Goal: Task Accomplishment & Management: Manage account settings

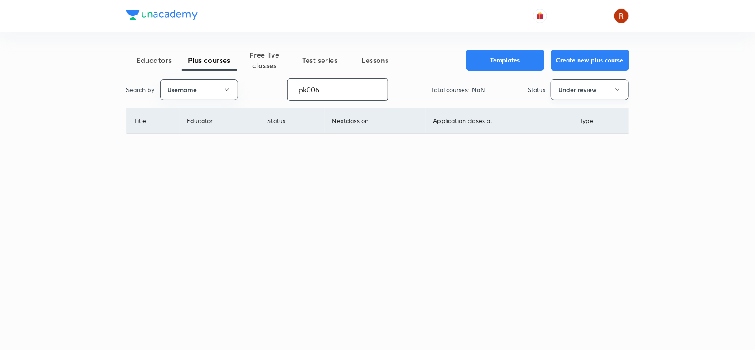
type input "pk006"
click at [565, 84] on button "Under review" at bounding box center [590, 89] width 78 height 21
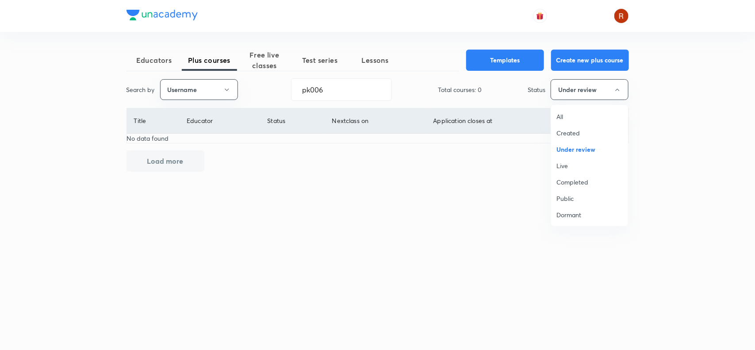
click at [561, 167] on span "Live" at bounding box center [589, 165] width 66 height 9
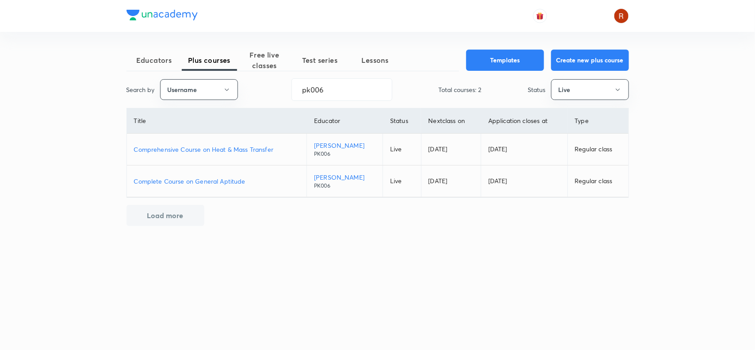
click at [234, 149] on p "Comprehensive Course on Heat & Mass Transfer" at bounding box center [217, 149] width 166 height 9
click at [217, 177] on p "Complete Course on General Aptitude" at bounding box center [217, 180] width 166 height 9
click at [233, 149] on p "Comprehensive Course on Heat & Mass Transfer" at bounding box center [217, 149] width 166 height 9
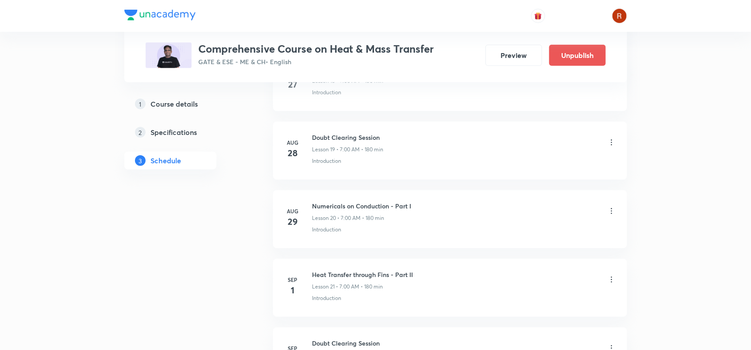
scroll to position [1734, 0]
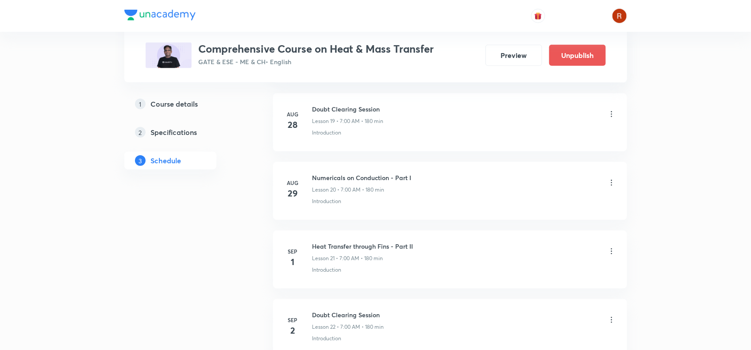
click at [245, 217] on div "Plus Courses Comprehensive Course on Heat & Mass Transfer GATE & ESE - ME & CH …" at bounding box center [375, 123] width 502 height 3617
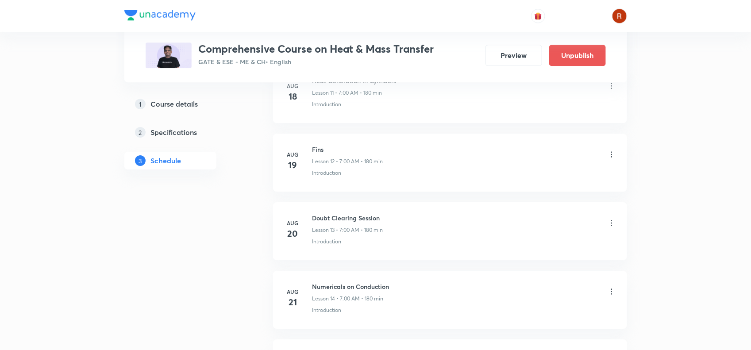
click at [359, 284] on h6 "Numericals on Conduction" at bounding box center [350, 286] width 77 height 9
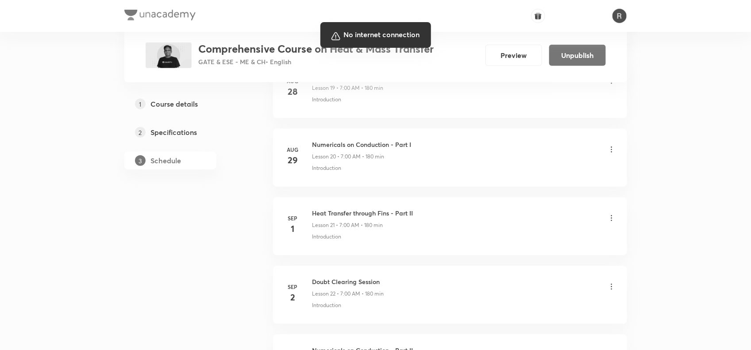
scroll to position [1768, 0]
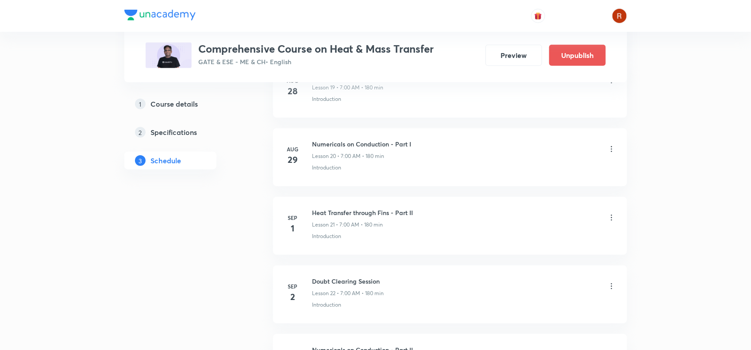
drag, startPoint x: 306, startPoint y: 242, endPoint x: 377, endPoint y: 242, distance: 71.2
click at [306, 240] on div "Sep 1 Heat Transfer through Fins - Part II Lesson 21 • 7:00 AM • 180 min Introd…" at bounding box center [450, 224] width 332 height 32
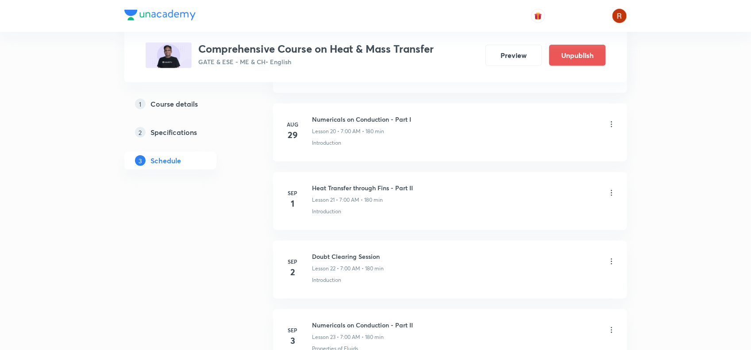
scroll to position [1796, 0]
click at [613, 194] on icon at bounding box center [611, 189] width 9 height 9
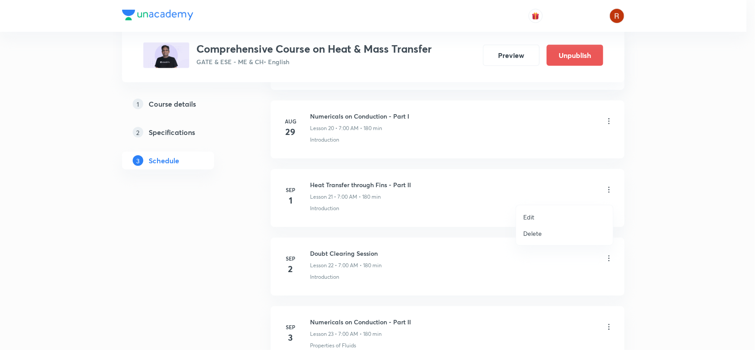
click at [535, 214] on li "Edit" at bounding box center [564, 217] width 97 height 16
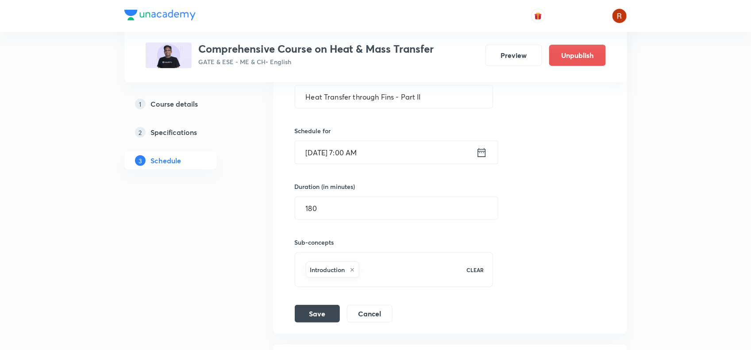
scroll to position [1620, 0]
click at [323, 159] on input "Sep 1, 2025, 7:00 AM" at bounding box center [385, 153] width 181 height 23
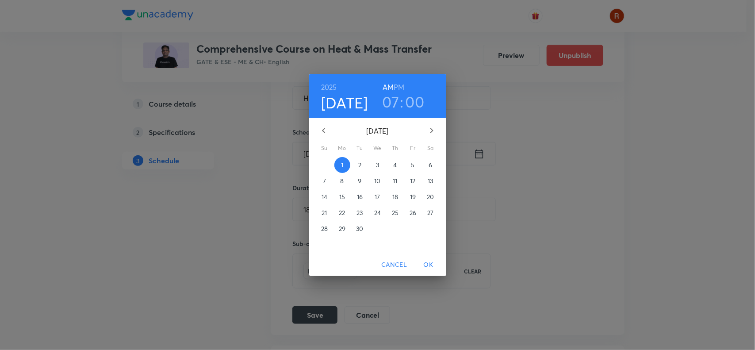
click at [432, 167] on p "6" at bounding box center [431, 165] width 4 height 9
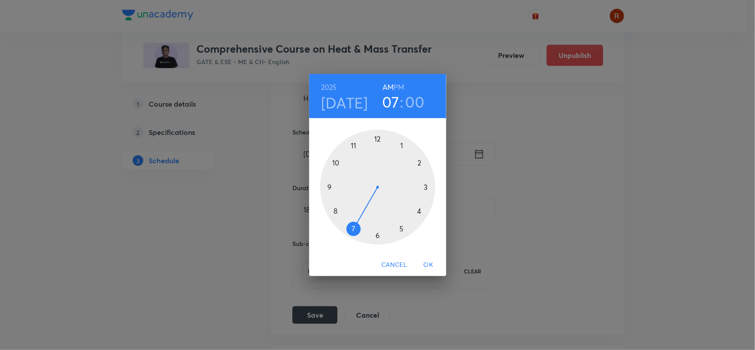
click at [427, 262] on span "OK" at bounding box center [428, 264] width 21 height 11
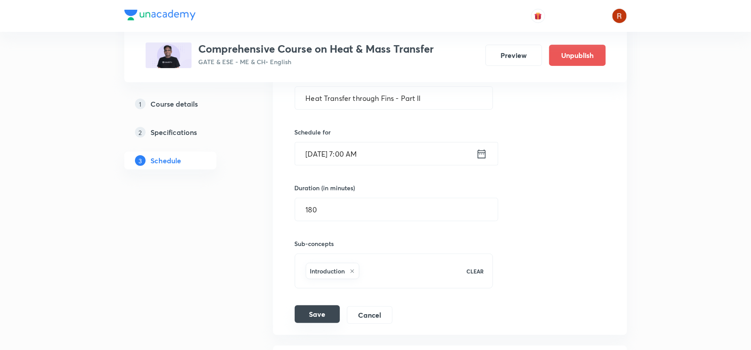
click at [316, 318] on button "Save" at bounding box center [317, 314] width 45 height 18
click at [317, 318] on button "Save" at bounding box center [317, 314] width 45 height 18
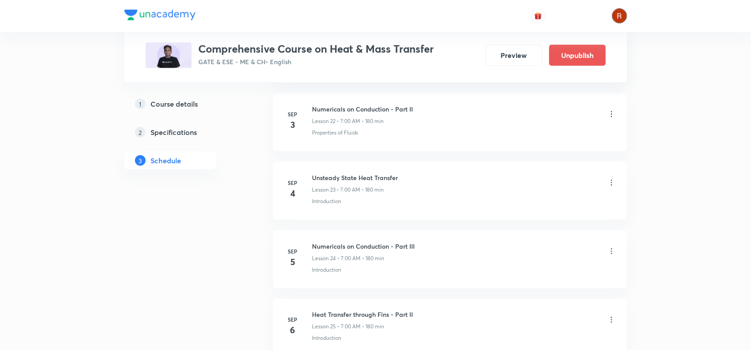
scroll to position [1942, 0]
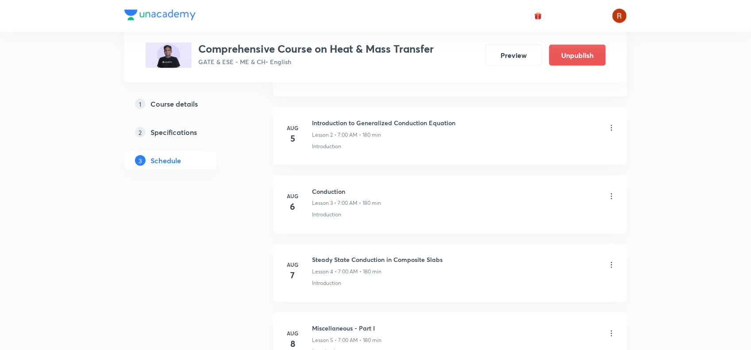
scroll to position [555, 0]
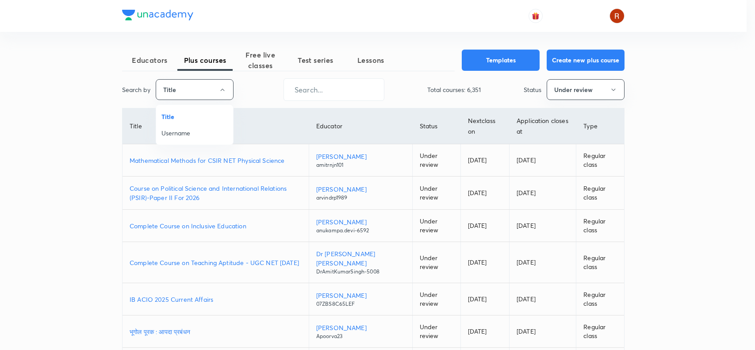
click at [193, 130] on span "Username" at bounding box center [194, 132] width 66 height 9
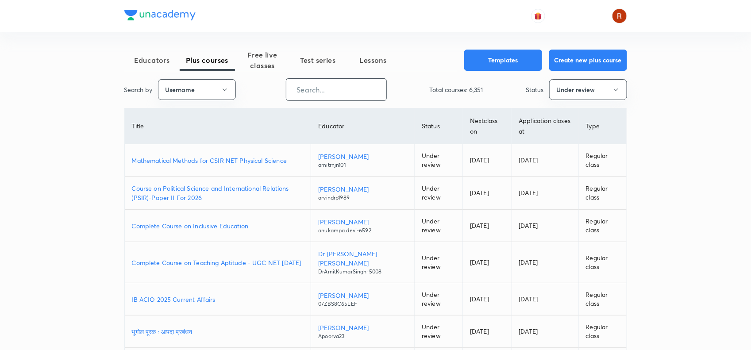
click at [349, 92] on input "text" at bounding box center [336, 89] width 100 height 23
click at [573, 92] on button "Under review" at bounding box center [588, 89] width 78 height 21
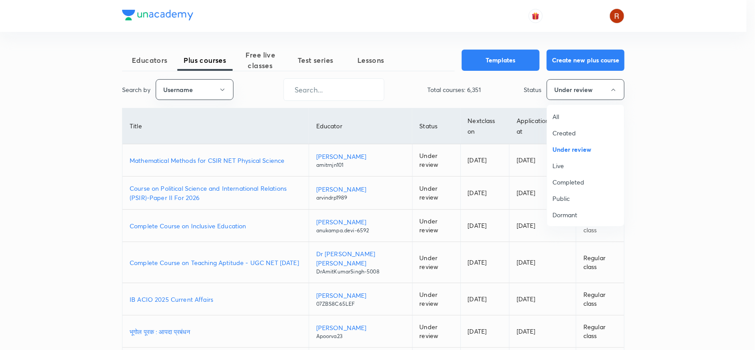
click at [560, 164] on span "Live" at bounding box center [585, 165] width 66 height 9
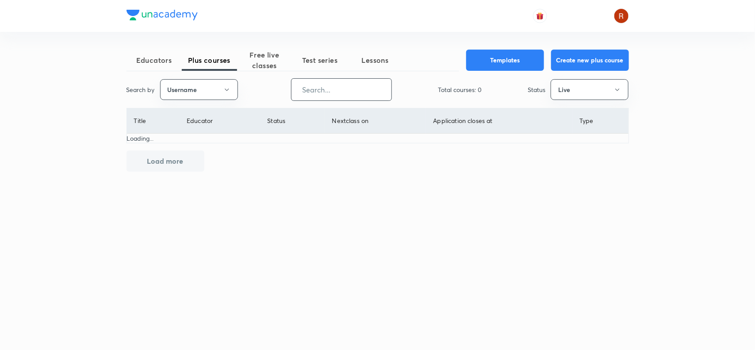
click at [321, 91] on input "text" at bounding box center [341, 89] width 100 height 23
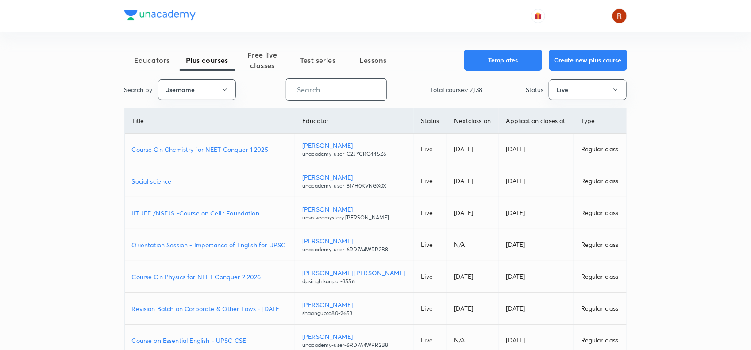
click at [308, 88] on input "text" at bounding box center [336, 89] width 100 height 23
paste input "pk006"
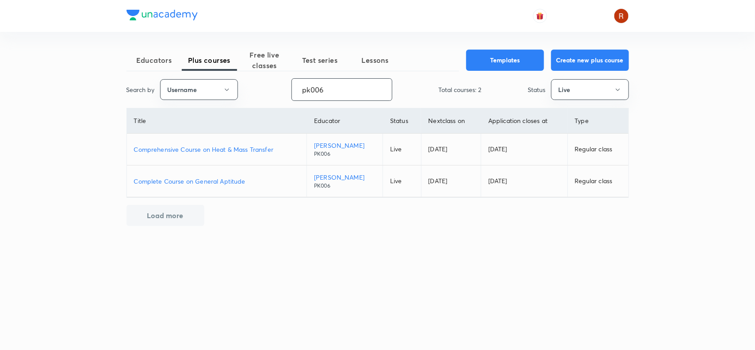
type input "pk006"
click at [222, 183] on p "Complete Course on General Aptitude" at bounding box center [217, 180] width 166 height 9
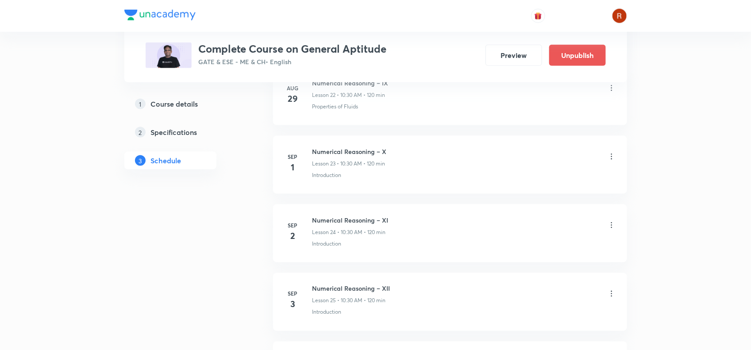
scroll to position [1965, 0]
click at [612, 162] on icon at bounding box center [611, 157] width 9 height 9
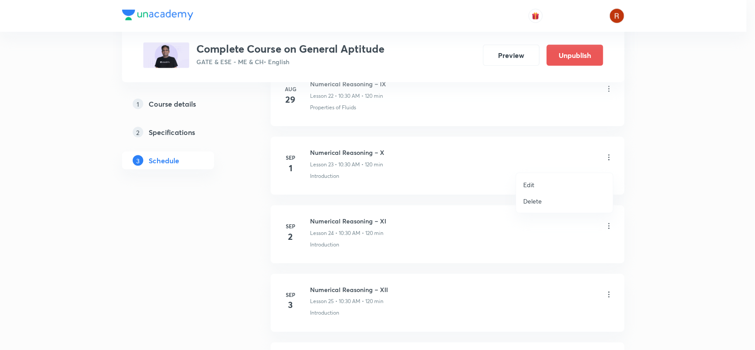
click at [536, 184] on li "Edit" at bounding box center [564, 184] width 97 height 16
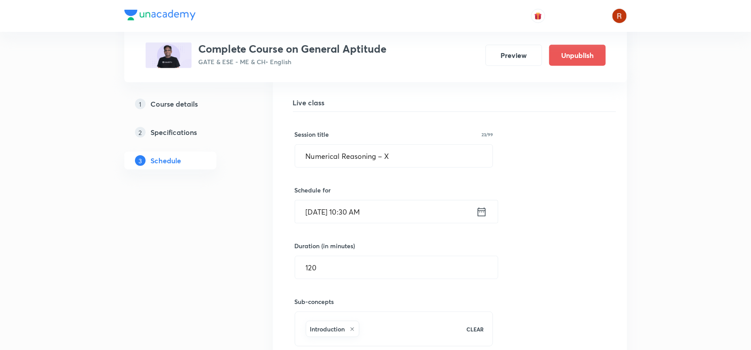
scroll to position [1698, 0]
click at [323, 214] on input "Sep 1, 2025, 10:30 AM" at bounding box center [385, 212] width 181 height 23
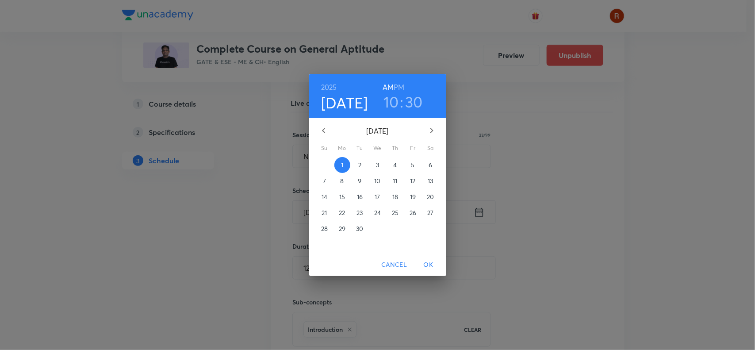
click at [429, 179] on p "13" at bounding box center [430, 180] width 5 height 9
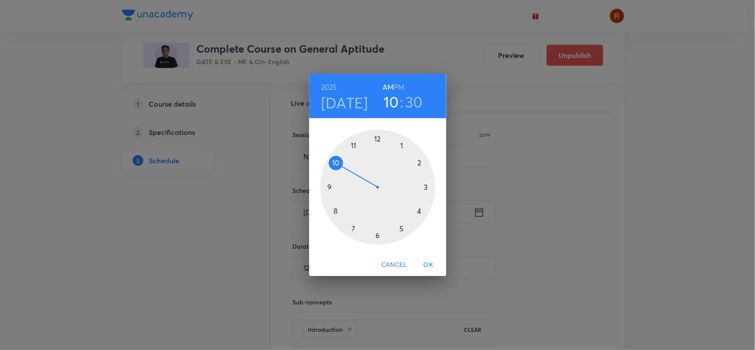
click at [432, 264] on span "OK" at bounding box center [428, 264] width 21 height 11
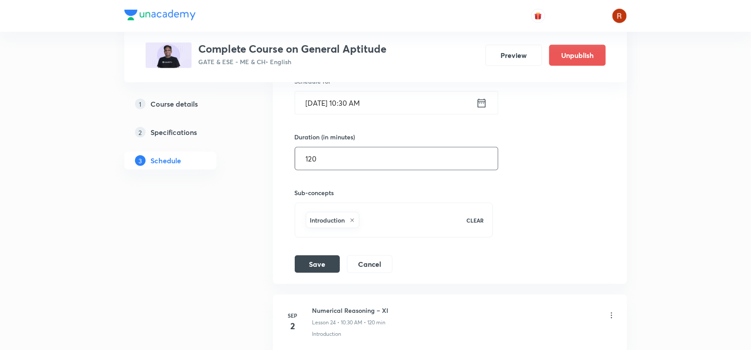
scroll to position [1752, 0]
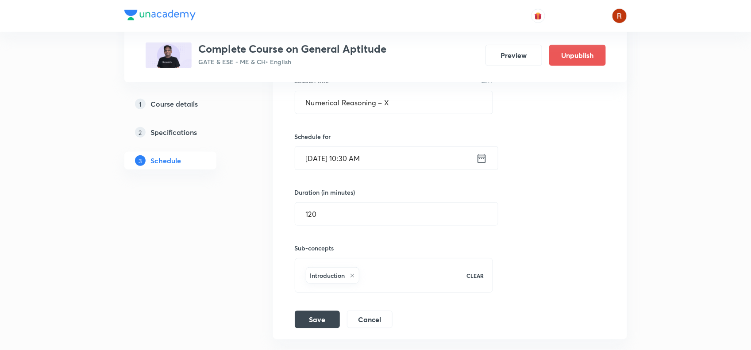
click at [358, 162] on input "Sep 13, 2025, 10:30 AM" at bounding box center [385, 158] width 181 height 23
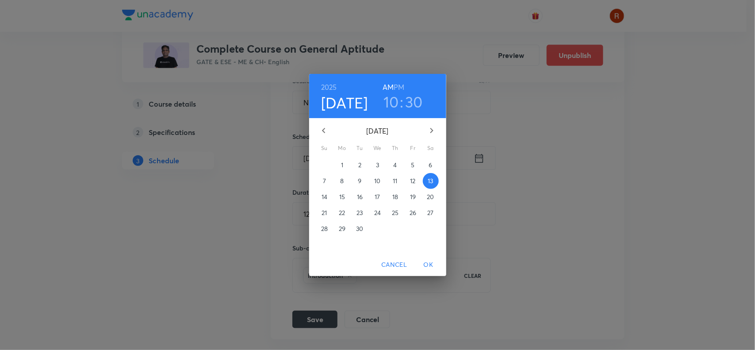
click at [391, 101] on h3 "10" at bounding box center [390, 101] width 15 height 19
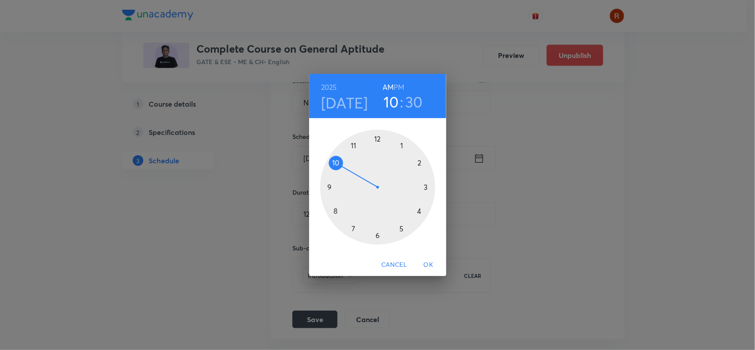
click at [332, 165] on div at bounding box center [377, 187] width 115 height 115
click at [377, 138] on div at bounding box center [377, 187] width 115 height 115
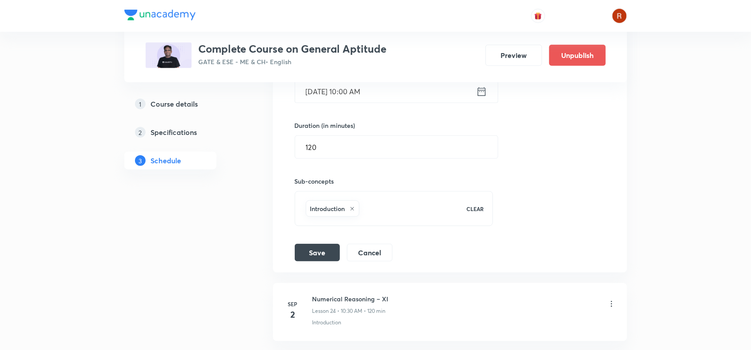
scroll to position [1804, 0]
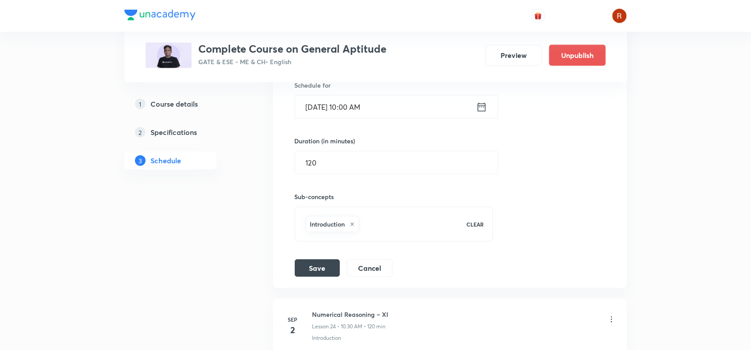
click at [354, 111] on input "Sep 13, 2025, 10:00 AM" at bounding box center [385, 107] width 181 height 23
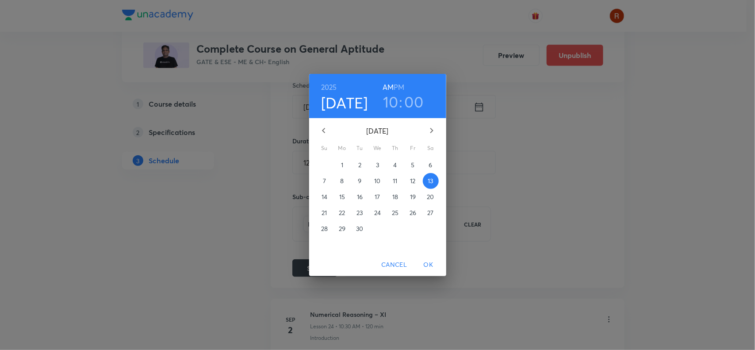
click at [388, 104] on h3 "10" at bounding box center [390, 101] width 15 height 19
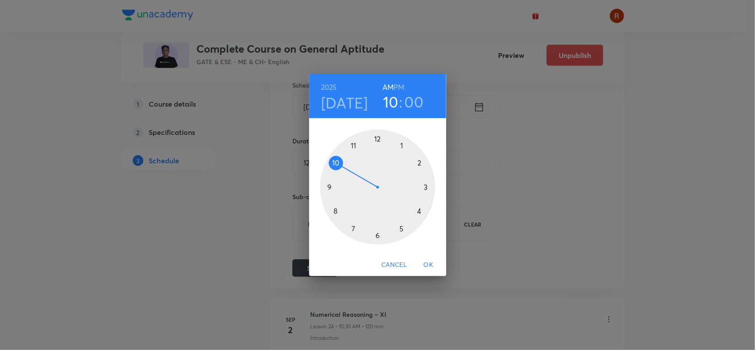
click at [339, 161] on div at bounding box center [377, 187] width 115 height 115
click at [377, 237] on div at bounding box center [377, 187] width 115 height 115
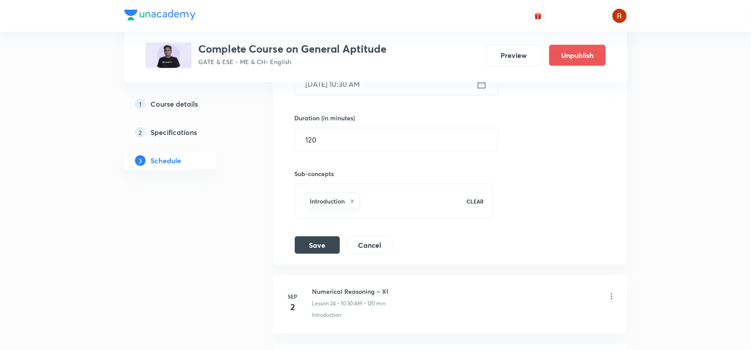
scroll to position [1827, 0]
click at [316, 251] on button "Save" at bounding box center [317, 244] width 45 height 18
click at [318, 259] on li "Numerical Reasoning – X Lesson 23 Introduction Session 23 Live class Session ti…" at bounding box center [450, 98] width 354 height 332
click at [317, 251] on button "Save" at bounding box center [317, 244] width 45 height 18
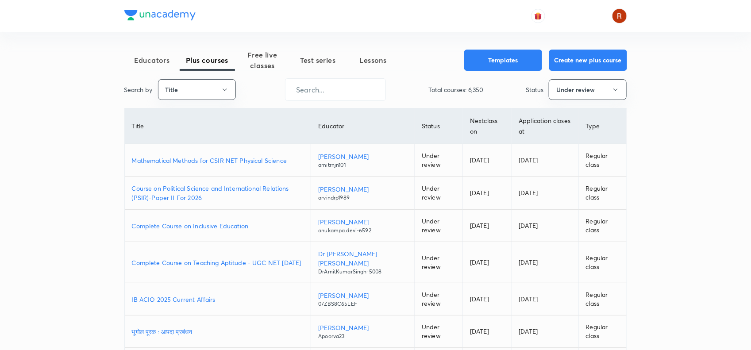
click at [214, 161] on p "Mathematical Methods for CSIR NET Physical Science" at bounding box center [218, 160] width 172 height 9
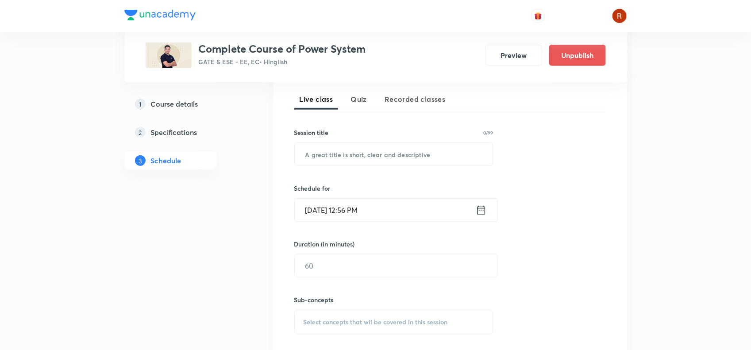
scroll to position [193, 0]
click at [332, 159] on input "text" at bounding box center [394, 154] width 198 height 23
paste input "Miscellaneous topic"
type input "Miscellaneous topic"
click at [356, 211] on input "Aug 30, 2025, 12:56 PM" at bounding box center [385, 210] width 181 height 23
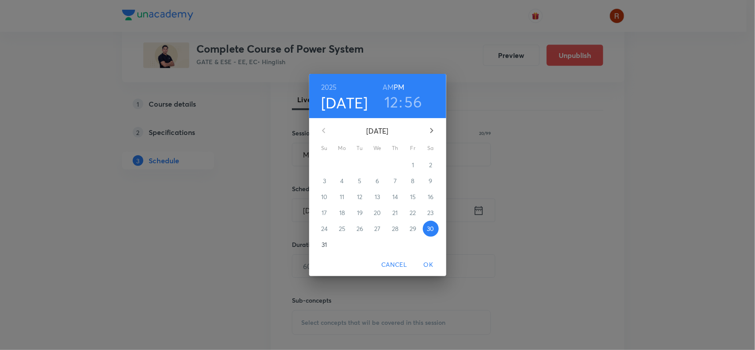
click at [395, 102] on h3 "12" at bounding box center [391, 101] width 14 height 19
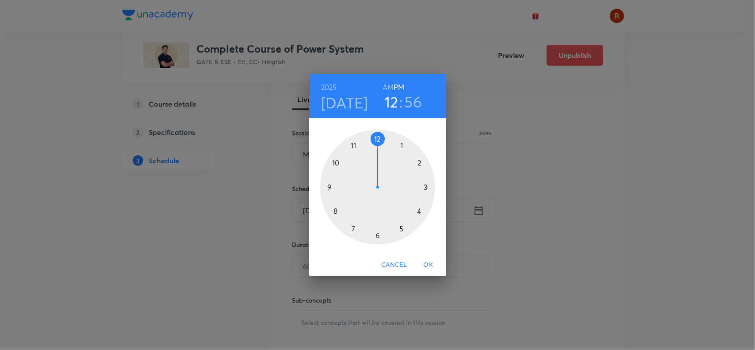
click at [417, 165] on div at bounding box center [377, 187] width 115 height 115
click at [377, 233] on div at bounding box center [377, 187] width 115 height 115
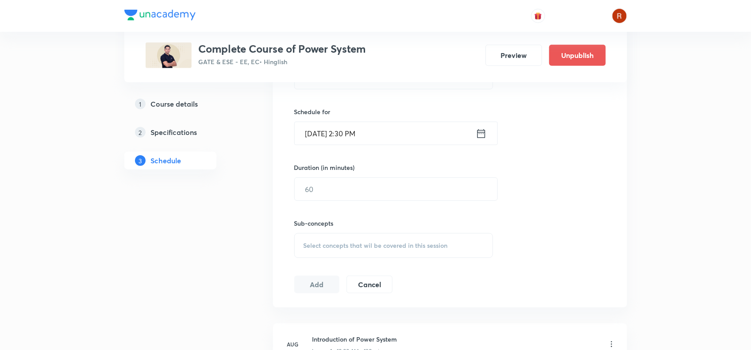
scroll to position [270, 0]
click at [316, 192] on input "text" at bounding box center [396, 189] width 203 height 23
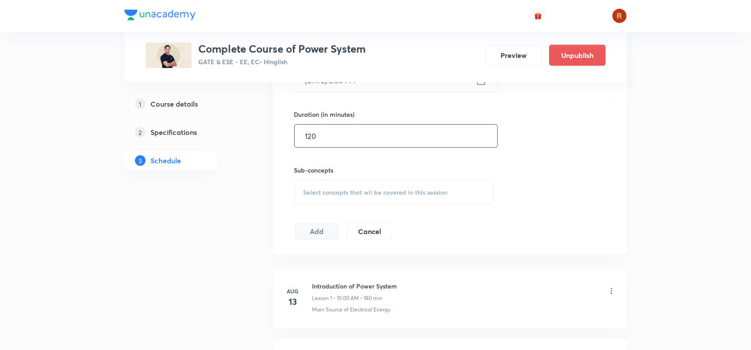
type input "120"
click at [316, 201] on div "Select concepts that wil be covered in this session" at bounding box center [393, 192] width 199 height 25
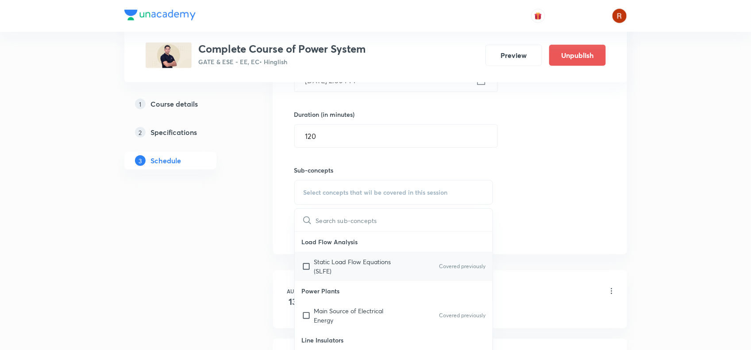
click at [320, 262] on p "Static Load Flow Equations (SLFE)" at bounding box center [358, 266] width 89 height 19
checkbox input "true"
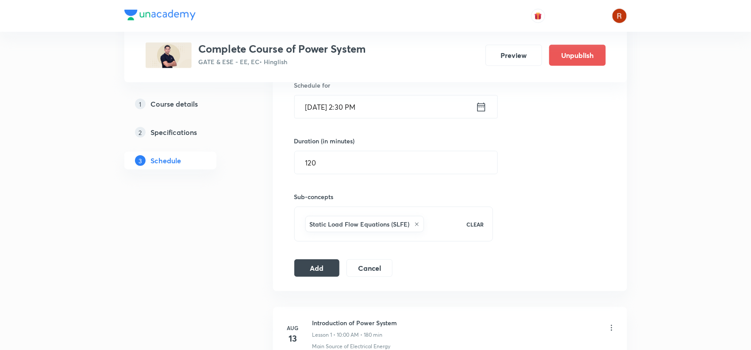
scroll to position [297, 0]
click at [316, 270] on button "Add" at bounding box center [317, 267] width 46 height 18
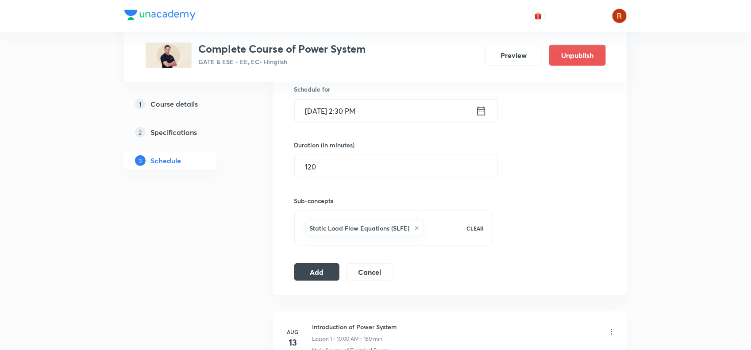
scroll to position [292, 0]
click at [311, 269] on button "Add" at bounding box center [317, 272] width 46 height 18
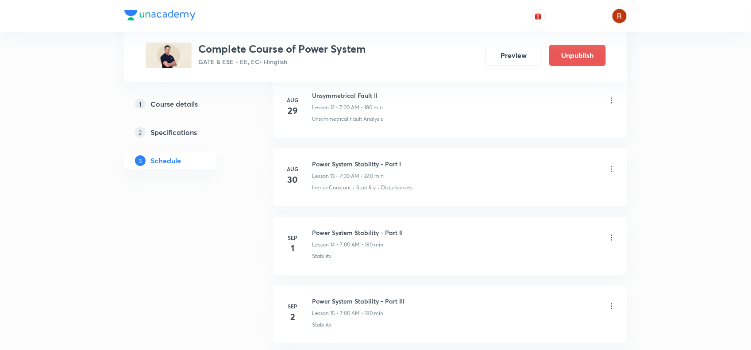
scroll to position [1282, 0]
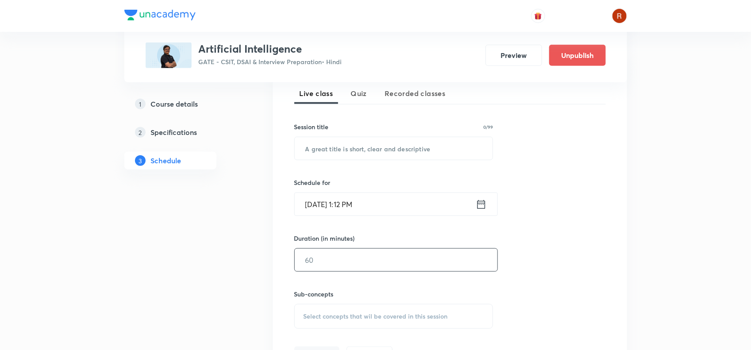
scroll to position [199, 0]
click at [371, 153] on input "text" at bounding box center [394, 149] width 198 height 23
paste input "Extra session on Search 4"
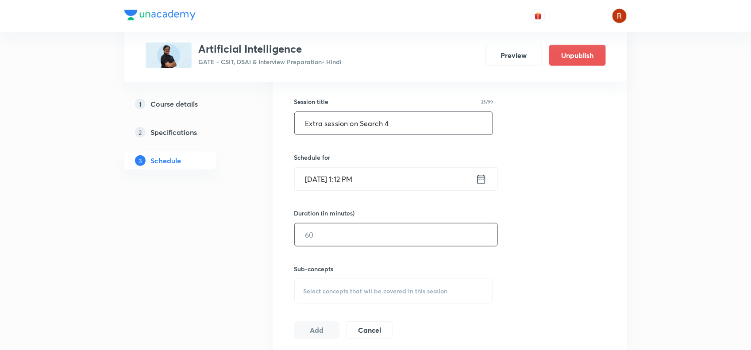
scroll to position [218, 0]
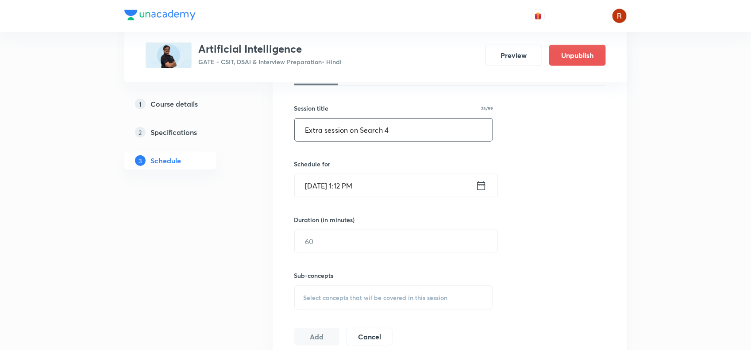
type input "Extra session on Search 4"
click at [329, 184] on input "Aug 30, 2025, 1:12 PM" at bounding box center [385, 185] width 181 height 23
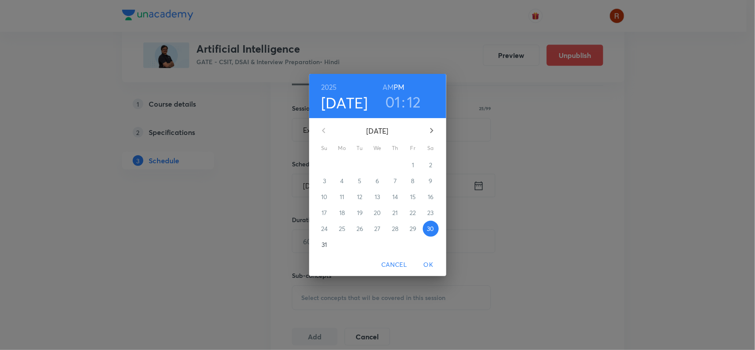
click at [427, 132] on icon "button" at bounding box center [431, 130] width 11 height 11
click at [324, 180] on p "7" at bounding box center [324, 180] width 3 height 9
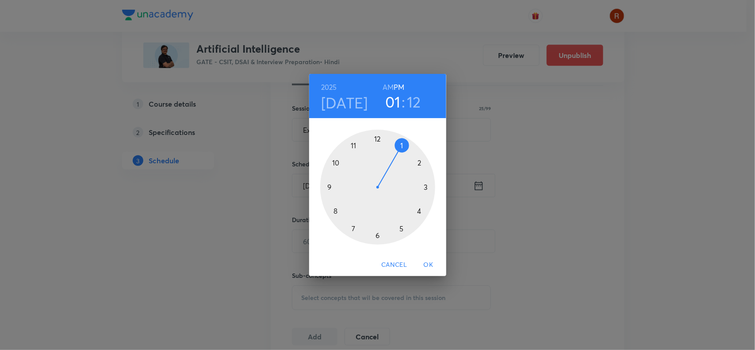
click at [334, 209] on div at bounding box center [377, 187] width 115 height 115
click at [390, 88] on h6 "AM" at bounding box center [388, 87] width 11 height 12
click at [377, 140] on div at bounding box center [377, 187] width 115 height 115
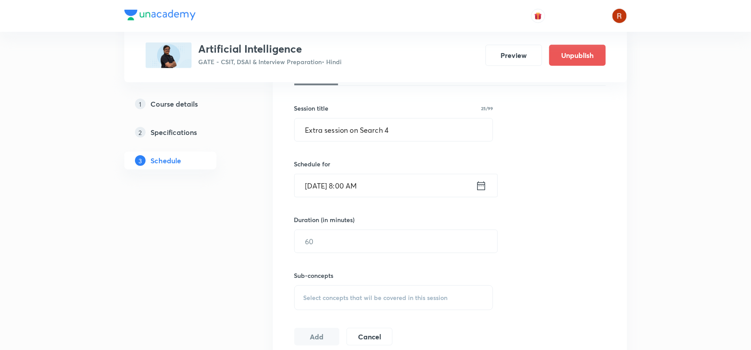
click at [324, 184] on input "Sep 7, 2025, 8:00 AM" at bounding box center [385, 185] width 181 height 23
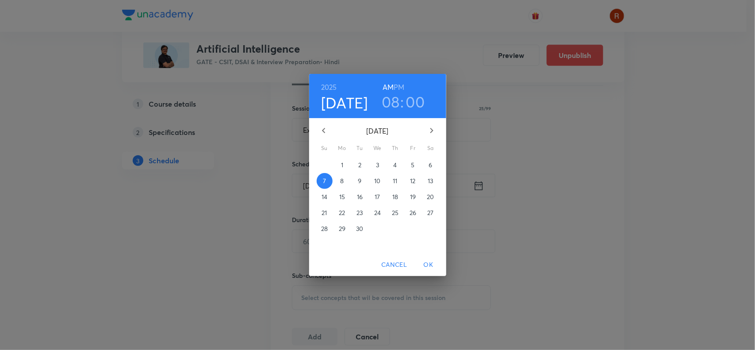
click at [428, 262] on span "OK" at bounding box center [428, 264] width 21 height 11
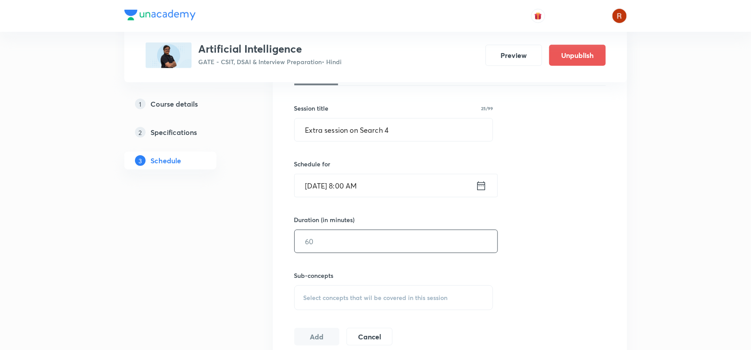
click at [393, 241] on input "text" at bounding box center [396, 241] width 203 height 23
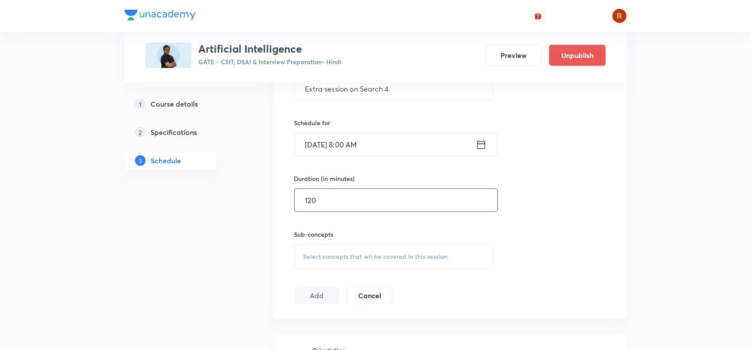
scroll to position [260, 0]
type input "120"
click at [326, 250] on div "Select concepts that wil be covered in this session" at bounding box center [393, 255] width 199 height 25
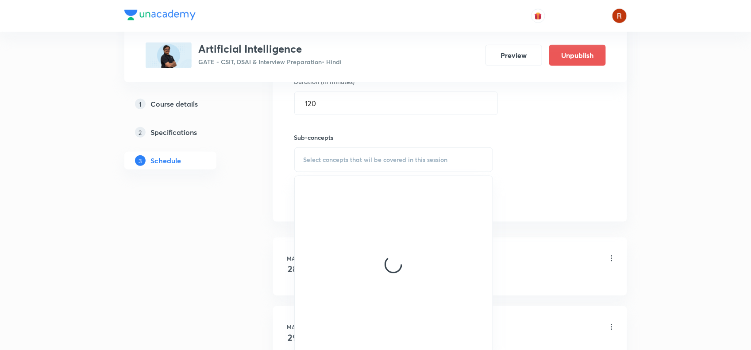
scroll to position [356, 0]
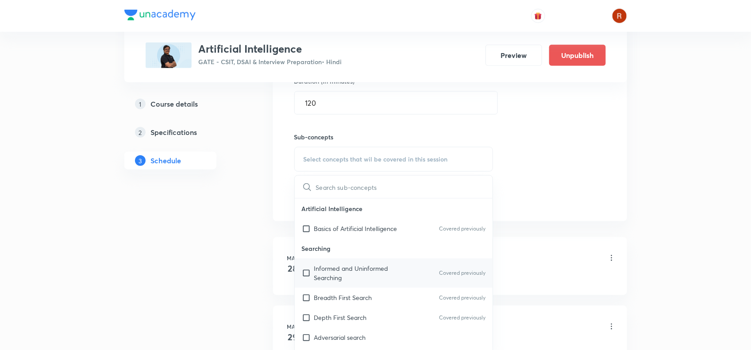
click at [329, 265] on p "Informed and Uninformed Searching" at bounding box center [358, 273] width 89 height 19
checkbox input "true"
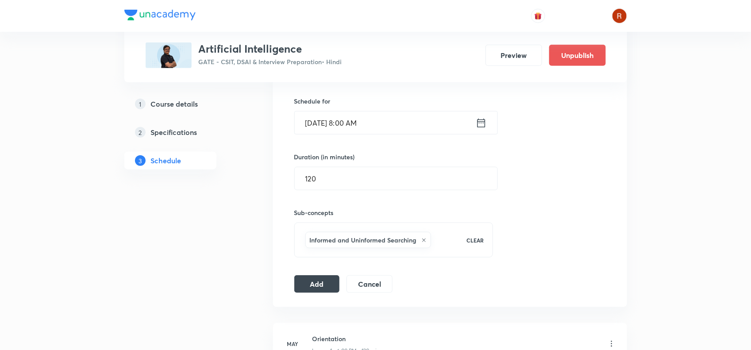
scroll to position [294, 0]
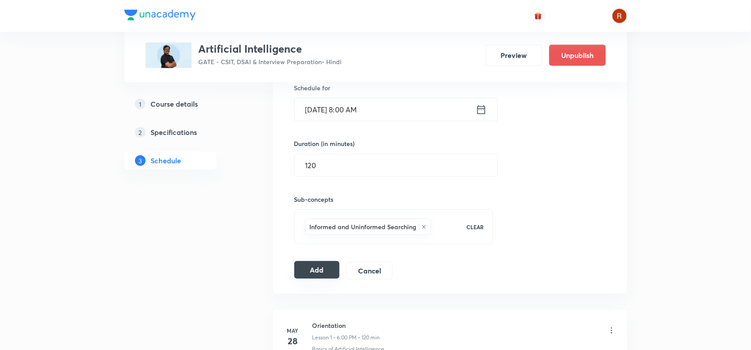
click at [319, 273] on button "Add" at bounding box center [317, 270] width 46 height 18
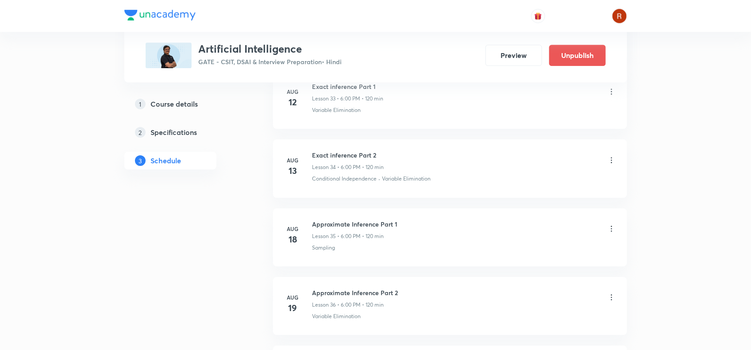
scroll to position [2719, 0]
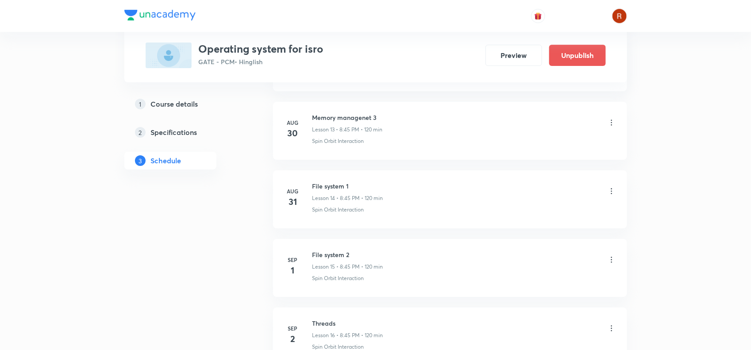
scroll to position [1315, 0]
click at [613, 193] on icon at bounding box center [611, 190] width 9 height 9
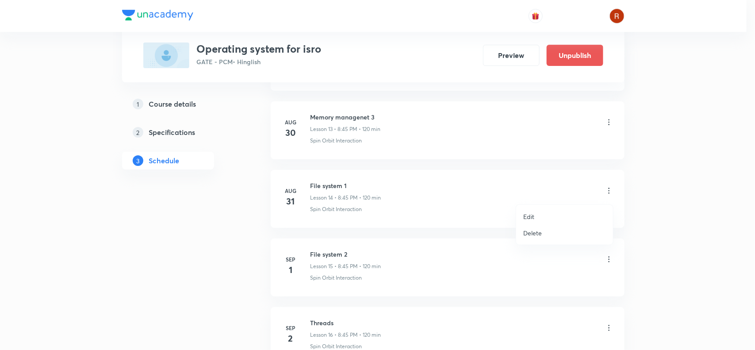
click at [540, 228] on p "Delete" at bounding box center [532, 232] width 19 height 9
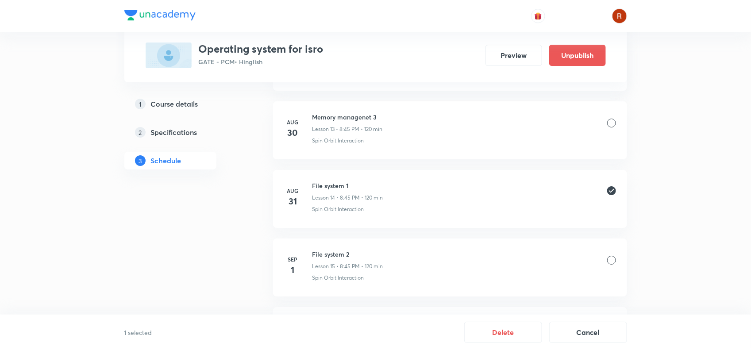
click at [611, 261] on div at bounding box center [611, 260] width 9 height 9
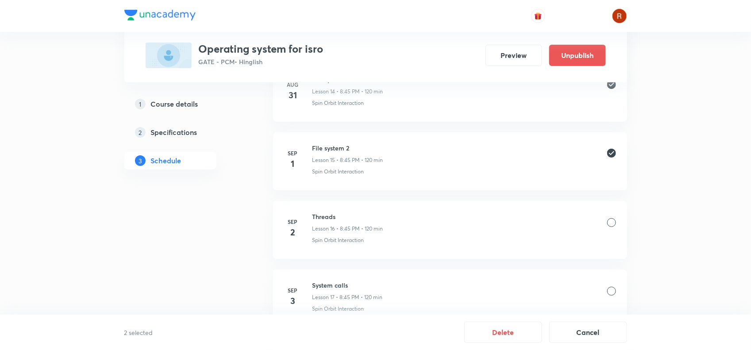
scroll to position [1437, 0]
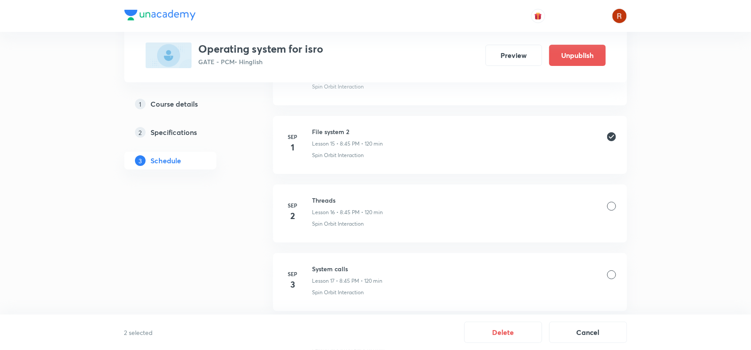
click at [609, 209] on div at bounding box center [611, 206] width 9 height 9
click at [609, 211] on div at bounding box center [611, 210] width 9 height 9
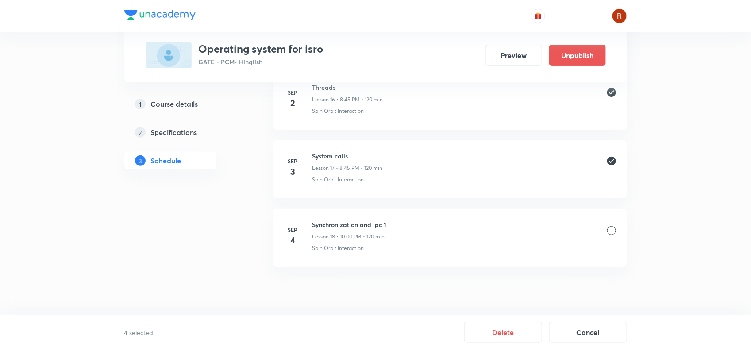
click at [608, 231] on div at bounding box center [611, 230] width 9 height 9
click at [505, 331] on button "Delete" at bounding box center [503, 331] width 78 height 21
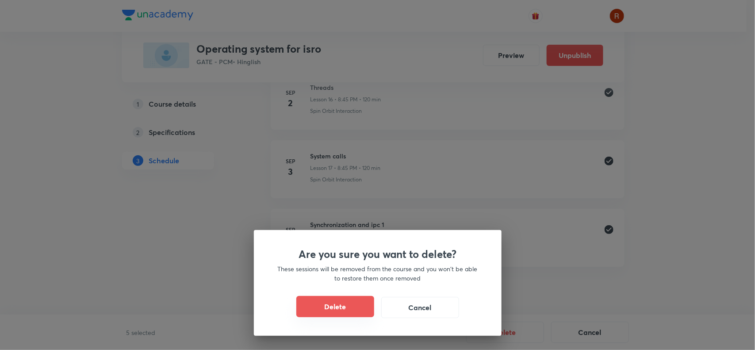
click at [340, 299] on button "Delete" at bounding box center [335, 306] width 78 height 21
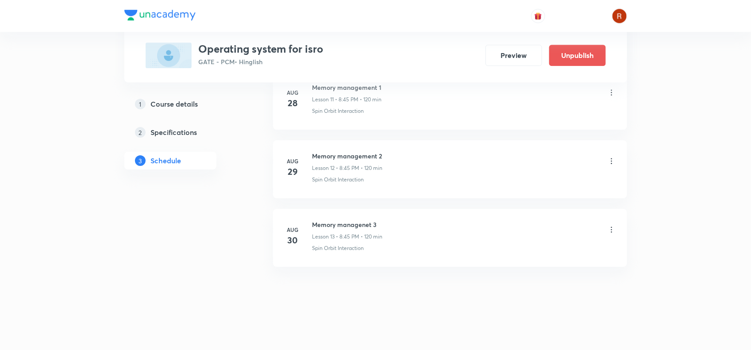
scroll to position [1210, 0]
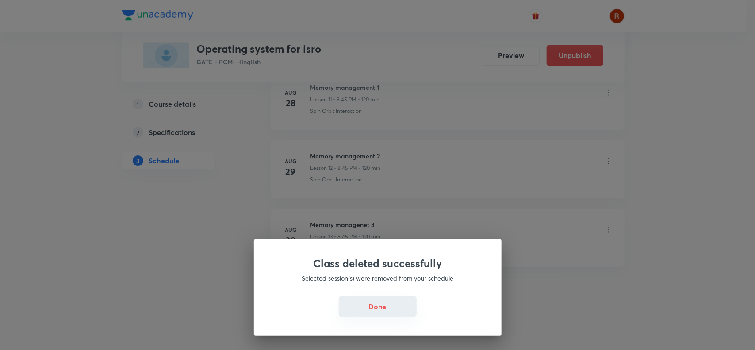
click at [390, 300] on button "Done" at bounding box center [378, 306] width 78 height 21
